Goal: Task Accomplishment & Management: Understand process/instructions

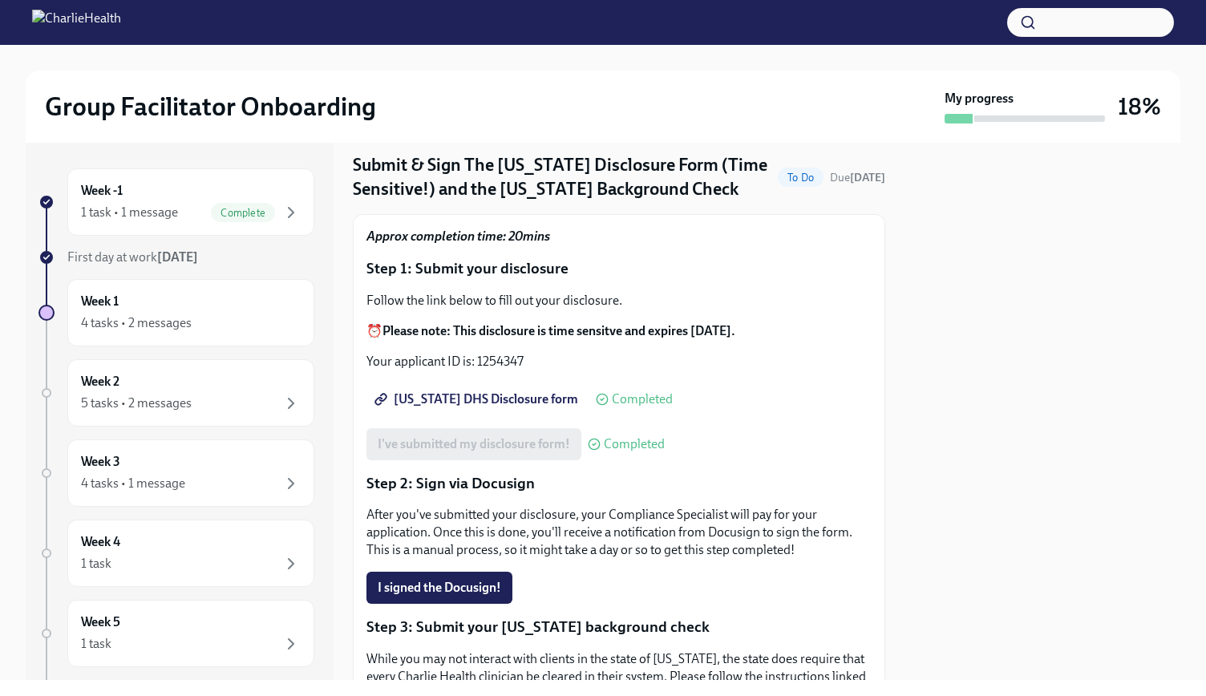
scroll to position [439, 0]
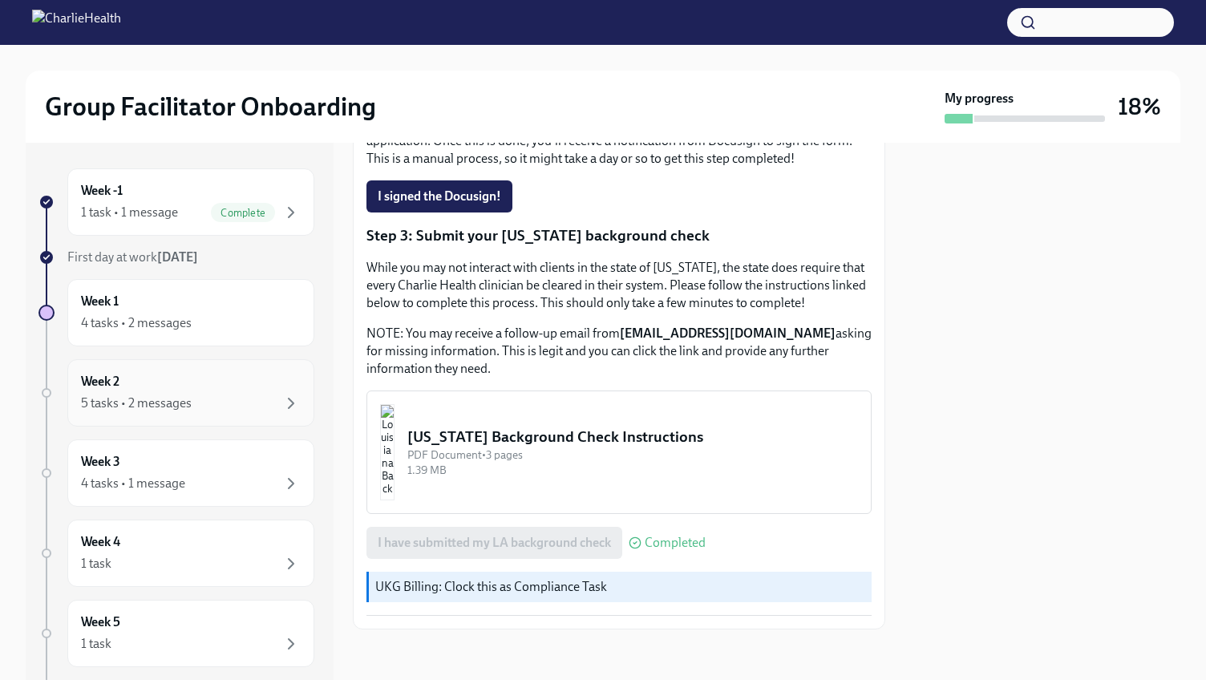
click at [175, 395] on div "5 tasks • 2 messages" at bounding box center [136, 404] width 111 height 18
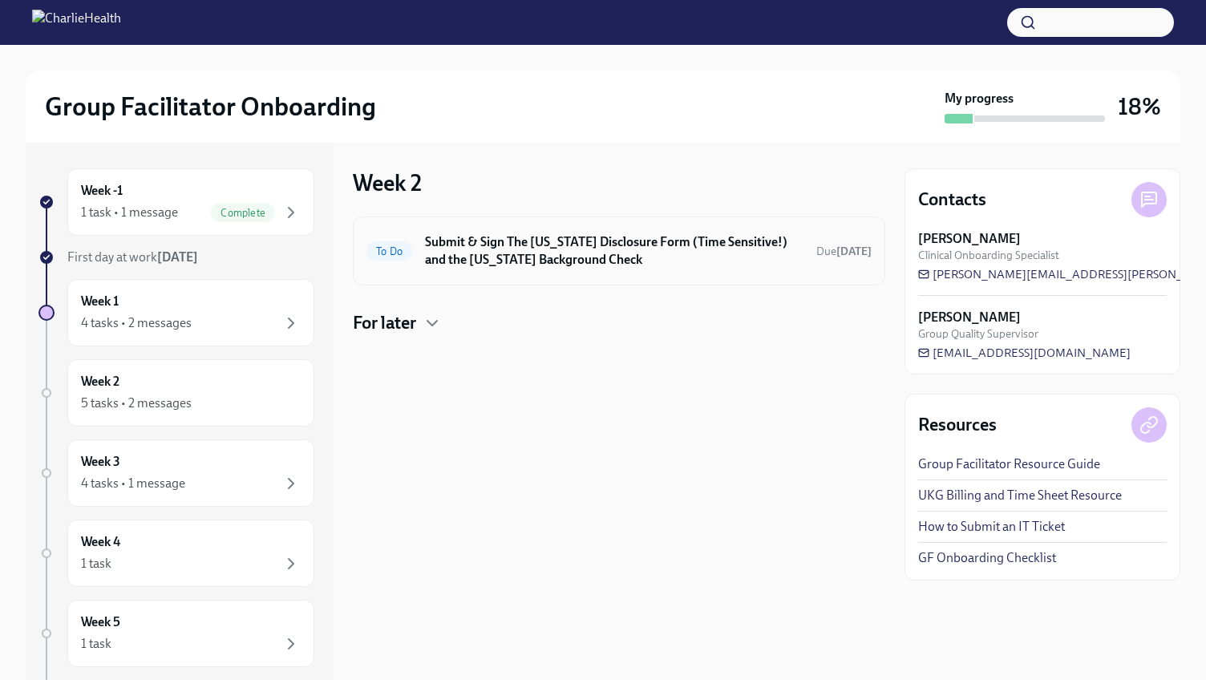
click at [716, 254] on h6 "Submit & Sign The [US_STATE] Disclosure Form (Time Sensitive!) and the [US_STAT…" at bounding box center [614, 250] width 378 height 35
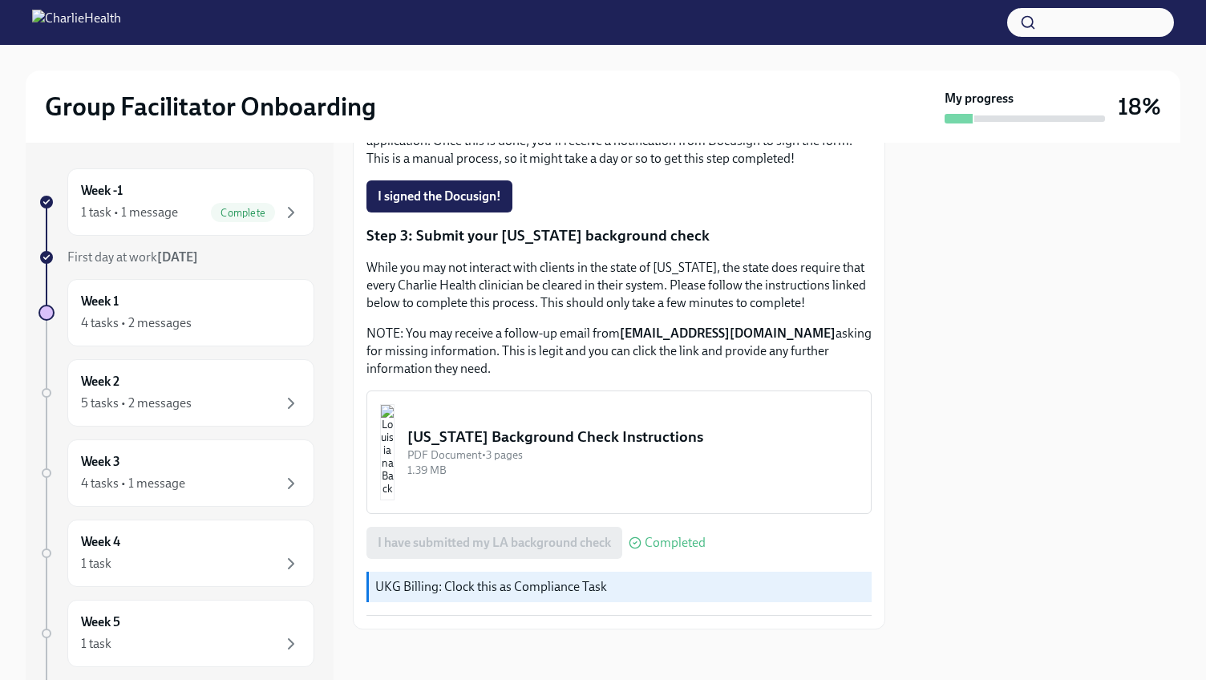
scroll to position [78, 0]
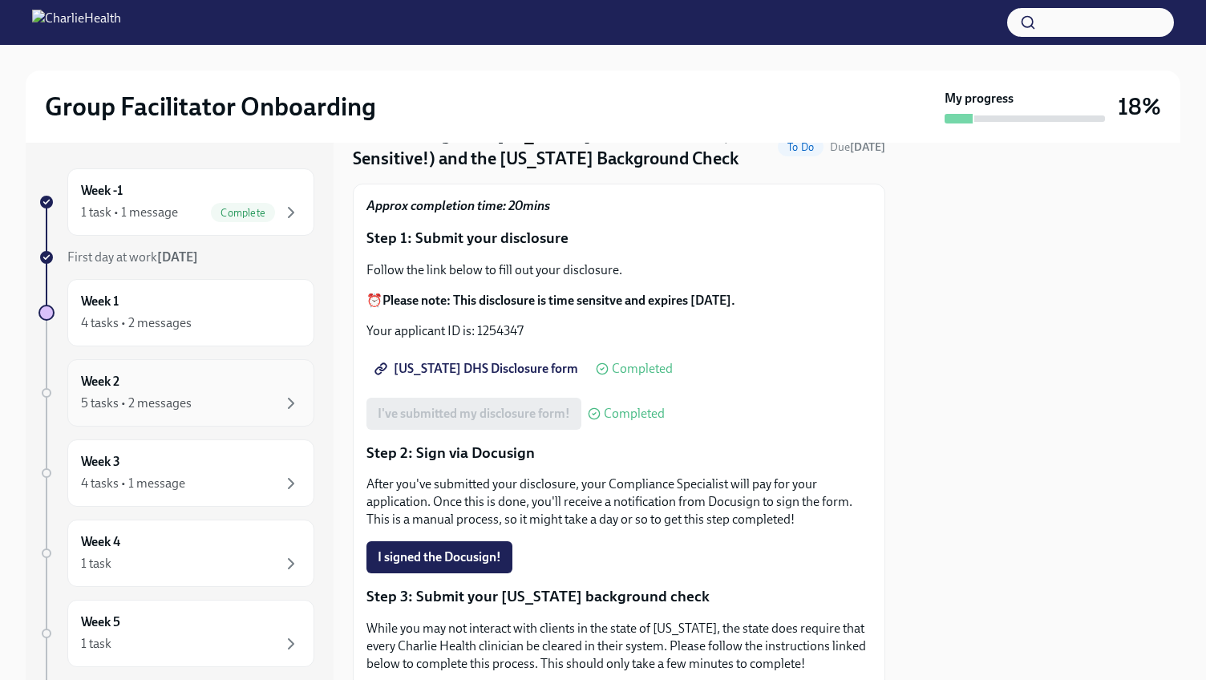
click at [200, 407] on div "5 tasks • 2 messages" at bounding box center [191, 403] width 220 height 19
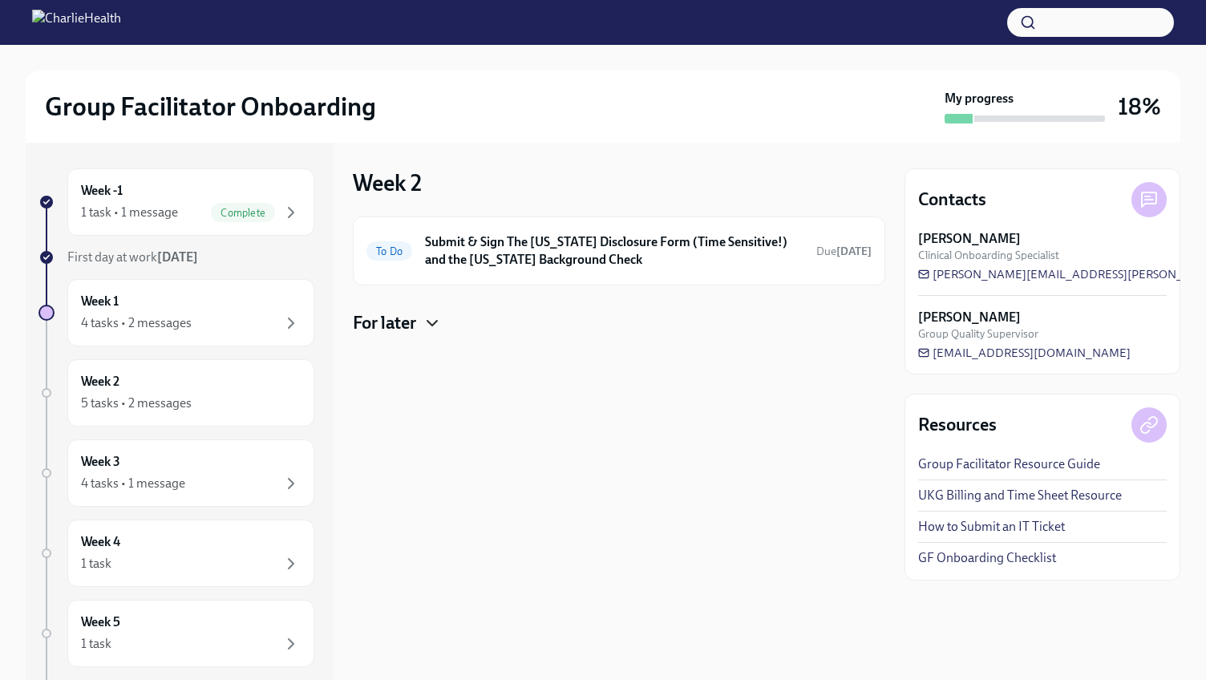
click at [430, 322] on icon "button" at bounding box center [432, 323] width 10 height 5
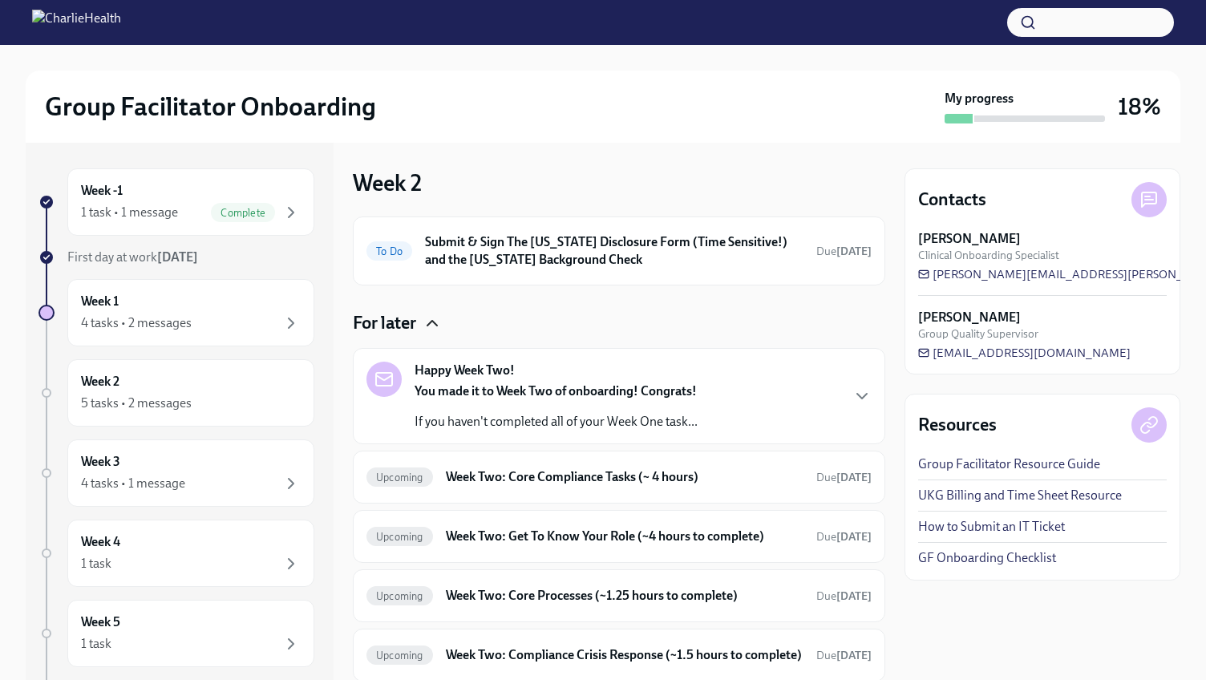
click at [780, 407] on div "Happy Week Two! You made it to Week Two of onboarding! Congrats! If you haven't…" at bounding box center [618, 396] width 505 height 69
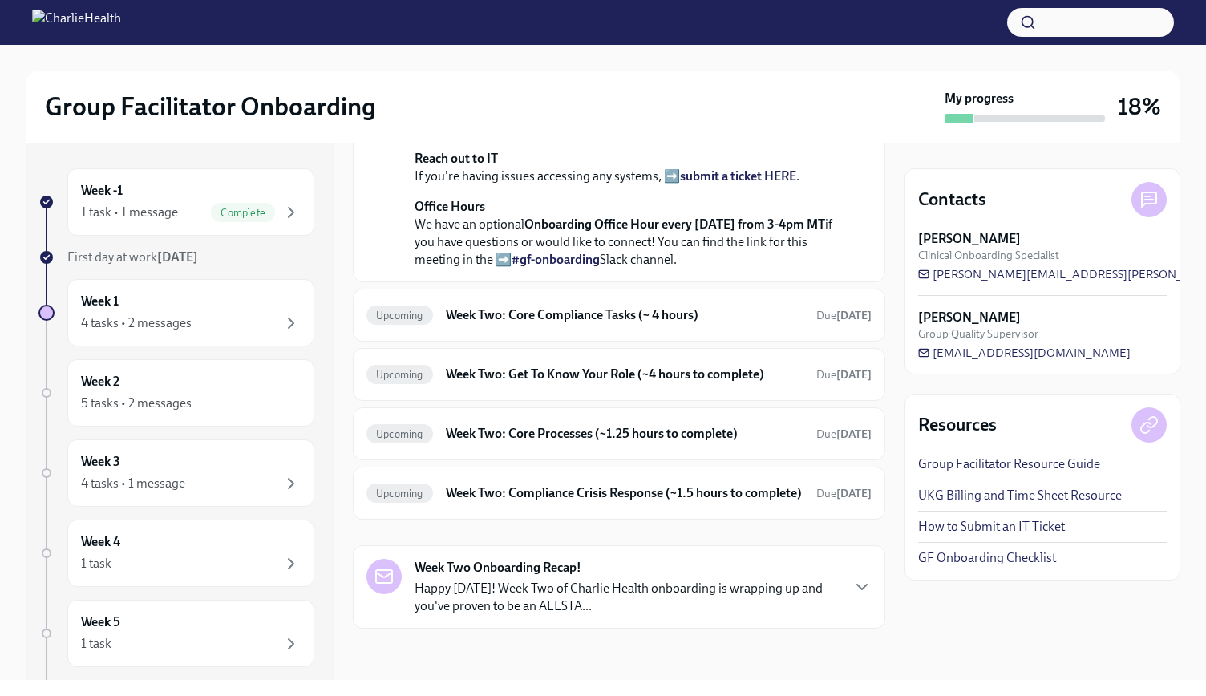
scroll to position [589, 0]
click at [741, 324] on h6 "Week Two: Core Compliance Tasks (~ 4 hours)" at bounding box center [625, 315] width 358 height 18
